Goal: Transaction & Acquisition: Purchase product/service

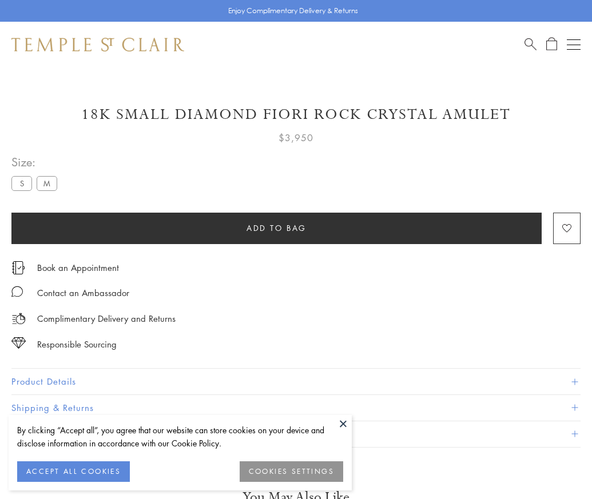
click at [276, 228] on span "Add to bag" at bounding box center [276, 228] width 60 height 13
